Goal: Find specific fact: Find specific fact

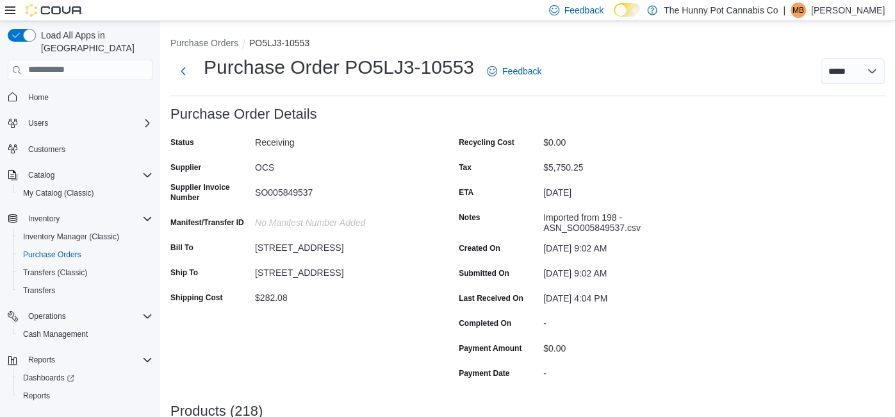
click at [585, 227] on div "Imported from 198 - ASN_SO005849537.csv" at bounding box center [629, 220] width 172 height 26
drag, startPoint x: 567, startPoint y: 227, endPoint x: 623, endPoint y: 222, distance: 56.0
click at [623, 222] on div "Imported from 198 - ASN_SO005849537.csv" at bounding box center [629, 220] width 172 height 26
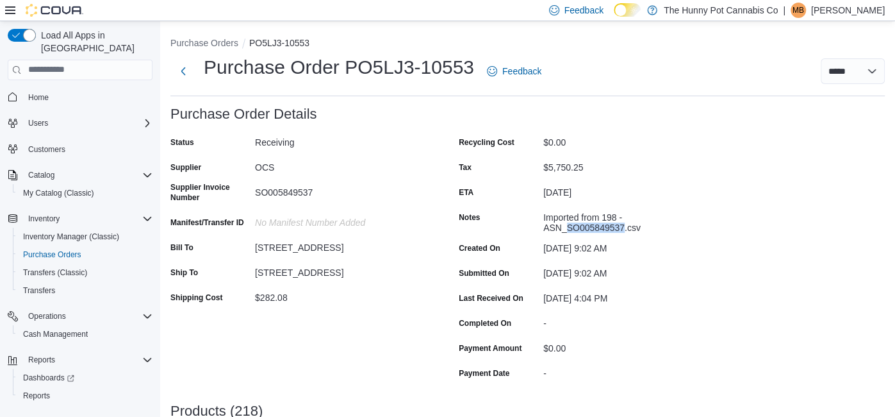
copy div "SO005849537"
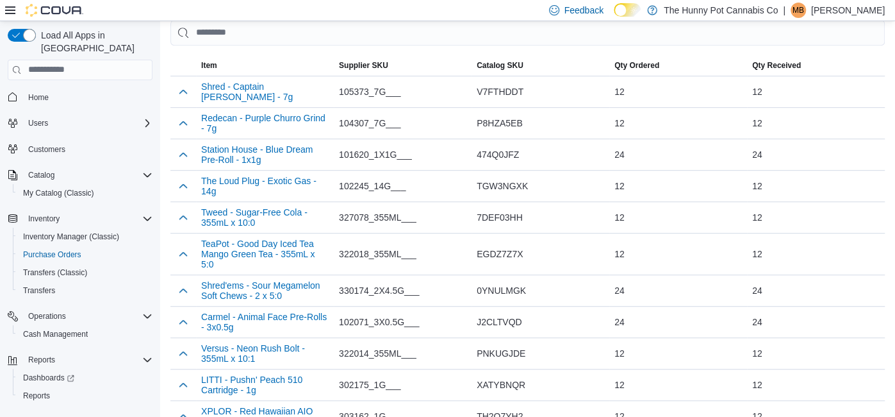
scroll to position [416, 0]
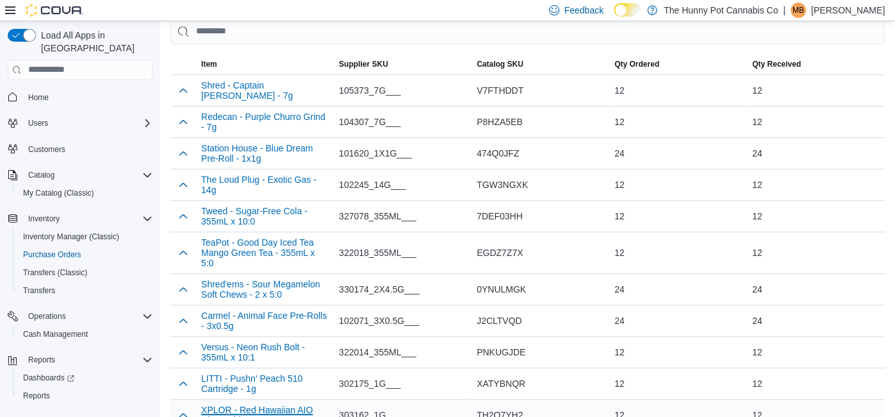
click at [318, 404] on button "XPLOR - Red Hawaiian AIO Disposable - 1g" at bounding box center [265, 414] width 128 height 21
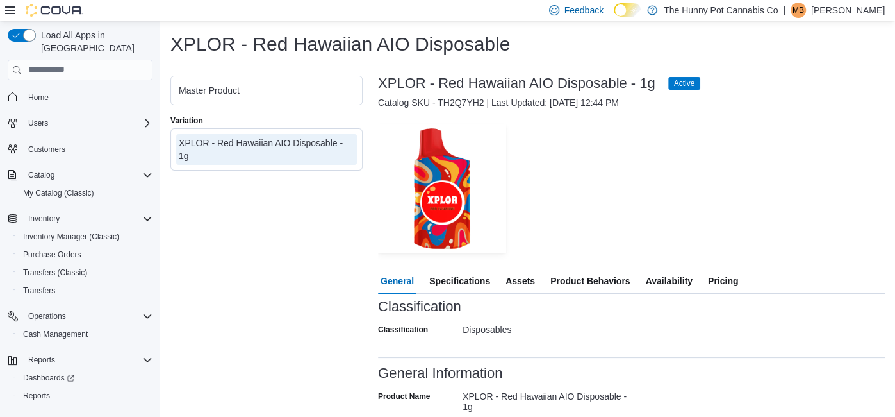
click at [528, 82] on h3 "XPLOR - Red Hawaiian AIO Disposable - 1g" at bounding box center [516, 83] width 277 height 15
copy h3 "XPLOR - Red Hawaiian AIO Disposable - 1g"
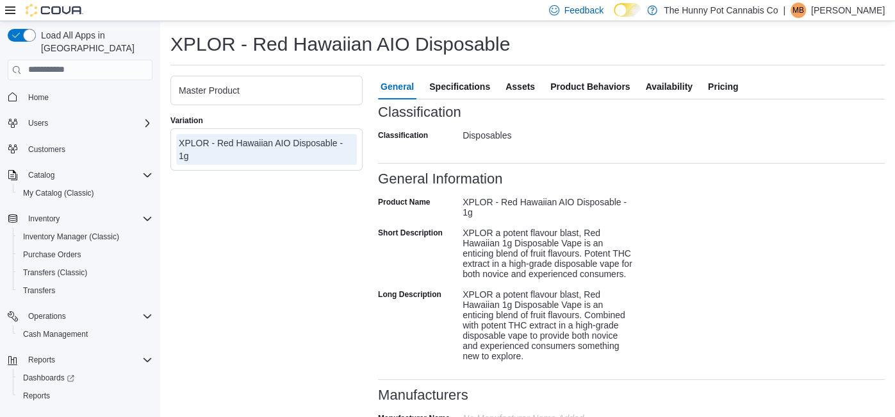
scroll to position [416, 0]
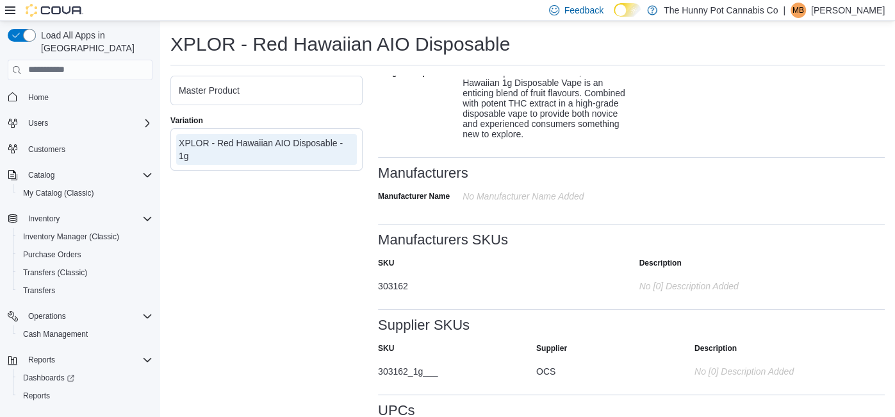
click at [413, 359] on div at bounding box center [631, 358] width 507 height 5
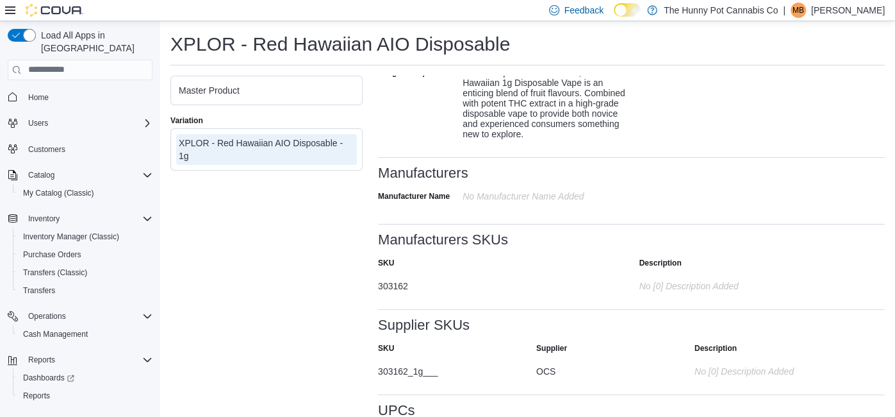
click at [413, 359] on div at bounding box center [631, 358] width 507 height 5
click at [415, 363] on div "303162_1g___" at bounding box center [449, 368] width 143 height 15
copy div "303162_1g___"
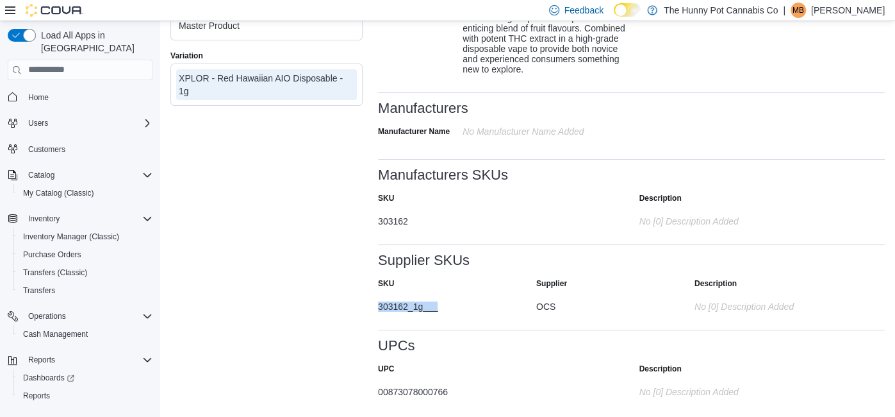
scroll to position [64, 0]
click at [422, 372] on div "UPC" at bounding box center [501, 369] width 246 height 10
click at [434, 393] on div "00873078000766" at bounding box center [501, 389] width 246 height 15
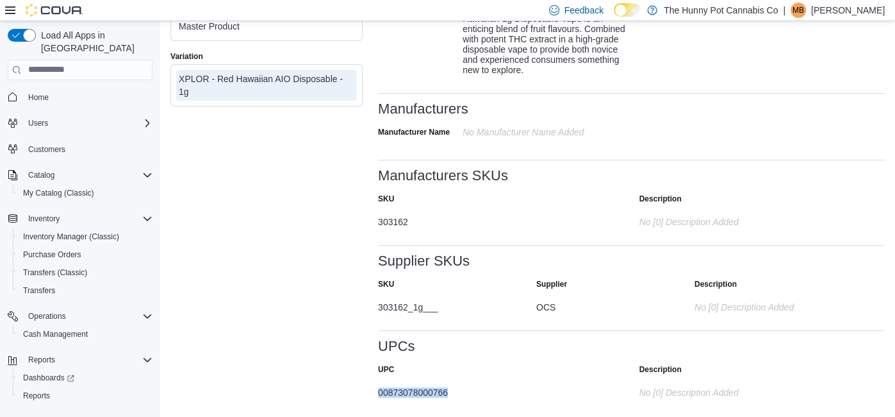
copy div "00873078000766"
